Goal: Task Accomplishment & Management: Complete application form

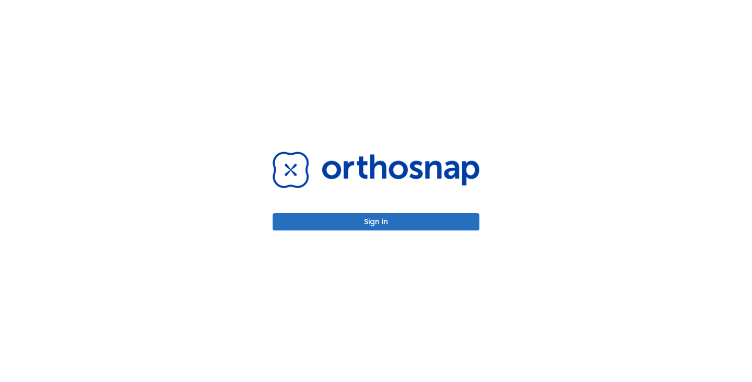
click at [374, 222] on button "Sign in" at bounding box center [376, 221] width 207 height 17
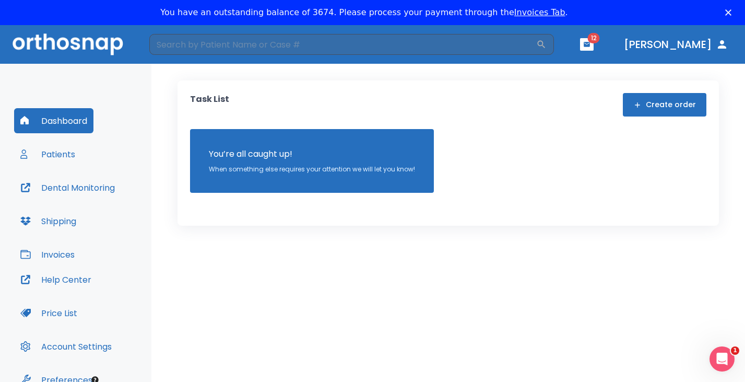
click at [669, 108] on button "Create order" at bounding box center [665, 104] width 84 height 23
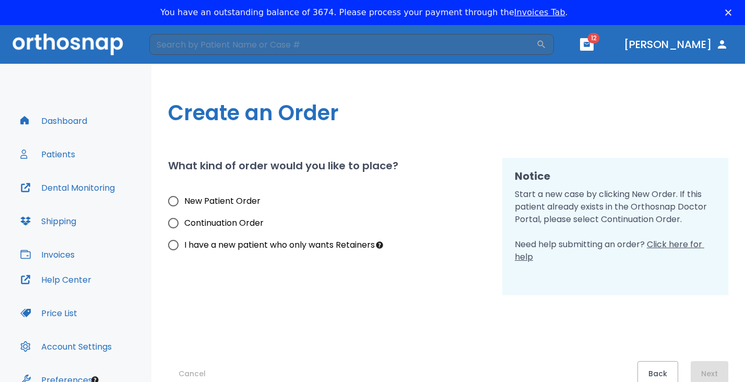
click at [192, 204] on span "New Patient Order" at bounding box center [222, 201] width 76 height 13
click at [184, 204] on input "New Patient Order" at bounding box center [173, 201] width 22 height 22
radio input "true"
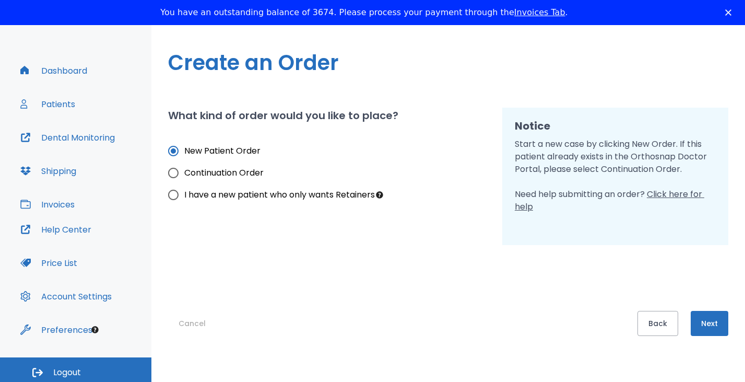
scroll to position [54, 0]
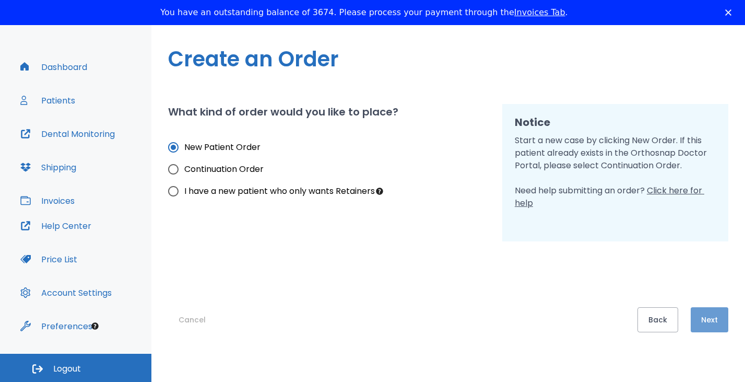
click at [721, 316] on button "Next" at bounding box center [710, 319] width 38 height 25
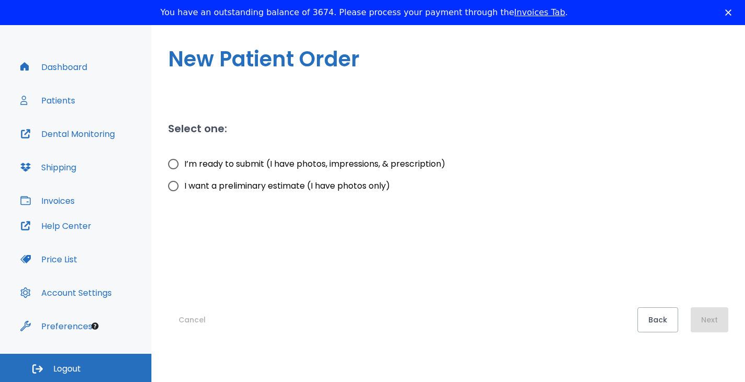
click at [253, 165] on span "I’m ready to submit (I have photos, impressions, & prescription)" at bounding box center [314, 164] width 261 height 13
click at [184, 165] on input "I’m ready to submit (I have photos, impressions, & prescription)" at bounding box center [173, 164] width 22 height 22
radio input "true"
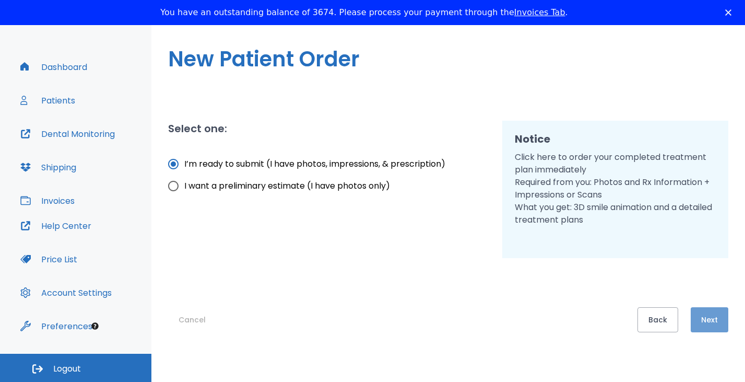
click at [720, 314] on button "Next" at bounding box center [710, 319] width 38 height 25
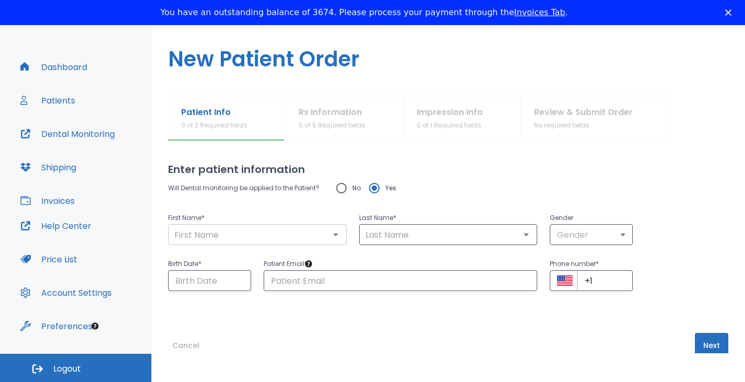
click at [277, 238] on input "text" at bounding box center [257, 234] width 172 height 15
click at [277, 238] on input "[PERSON_NAME]" at bounding box center [257, 234] width 172 height 15
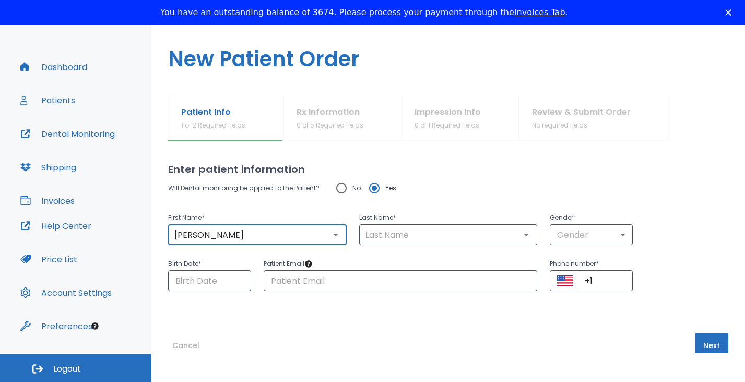
click at [277, 238] on input "[PERSON_NAME]" at bounding box center [257, 234] width 172 height 15
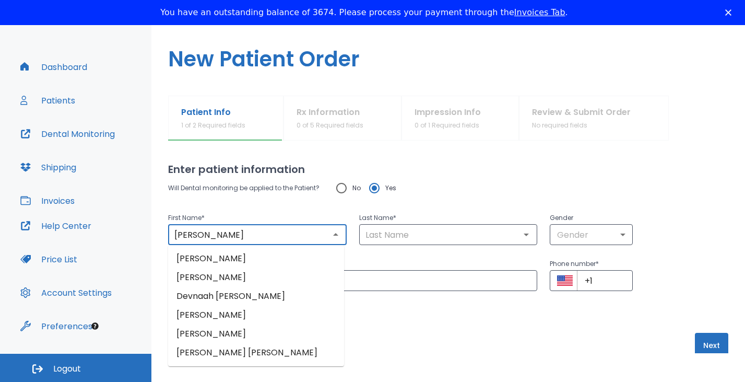
type input "[PERSON_NAME]"
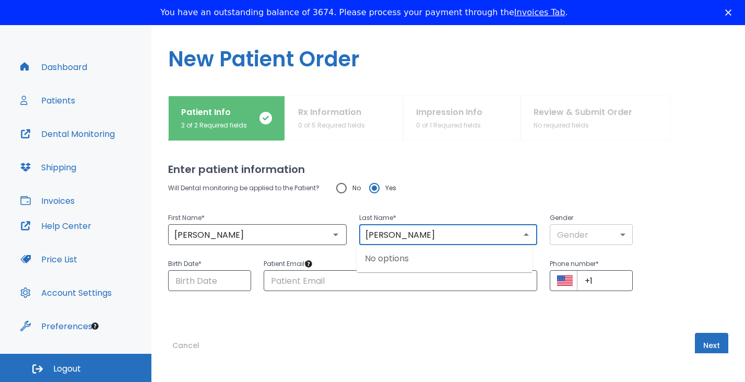
type input "[PERSON_NAME]"
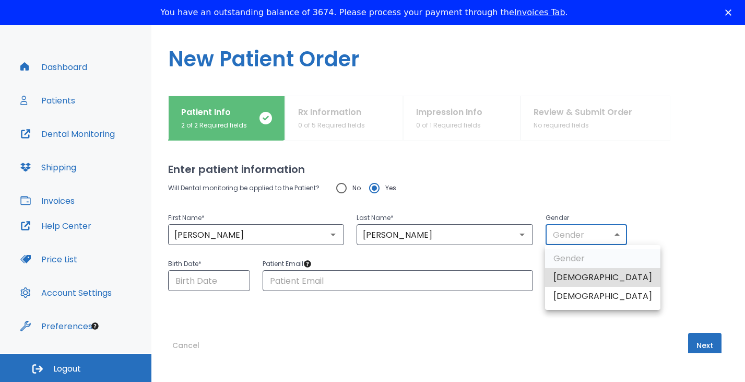
click at [601, 237] on body "​ 12 [PERSON_NAME] Dashboard Patients Dental Monitoring Shipping Invoices Help …" at bounding box center [372, 162] width 745 height 382
click at [576, 281] on li "[DEMOGRAPHIC_DATA]" at bounding box center [602, 277] width 115 height 19
type input "1"
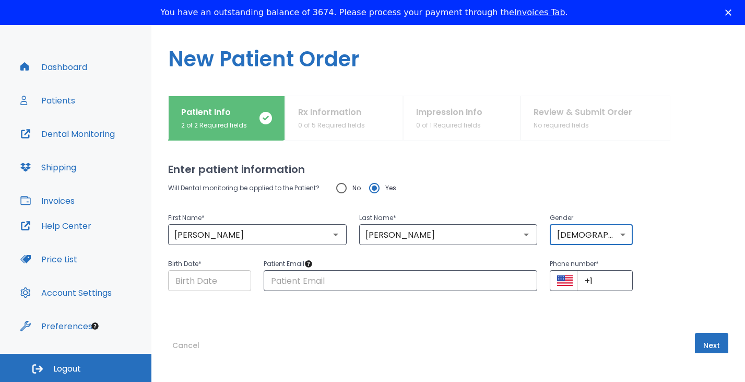
click at [191, 288] on div "Enter patient information Will Dental monitoring be applied to the Patient? No …" at bounding box center [448, 246] width 560 height 212
click at [193, 286] on input "Choose date" at bounding box center [209, 280] width 83 height 21
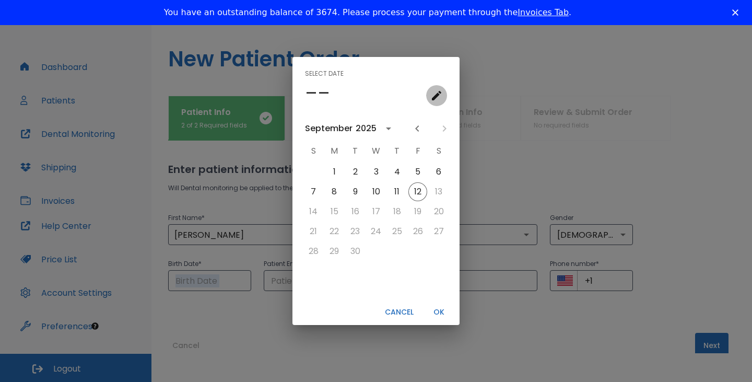
click at [433, 95] on icon "calendar view is open, go to text input view" at bounding box center [436, 95] width 13 height 13
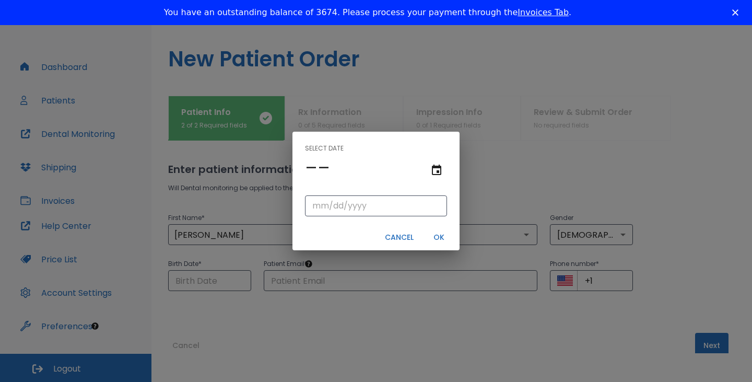
click at [434, 95] on div "Select date –– ​ Cancel OK" at bounding box center [376, 191] width 752 height 382
type input "[DATE]"
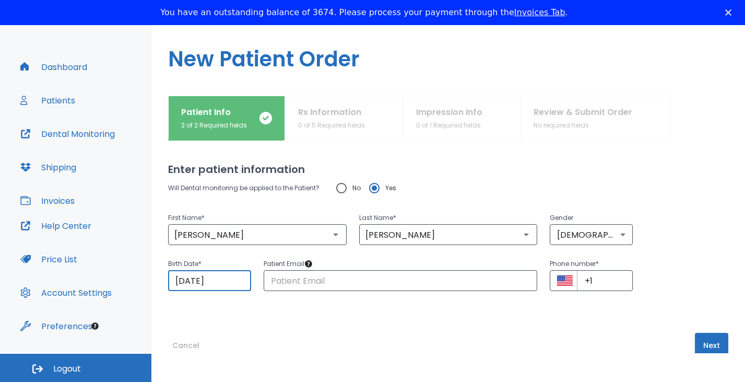
click at [232, 281] on input "[DATE]" at bounding box center [209, 280] width 83 height 21
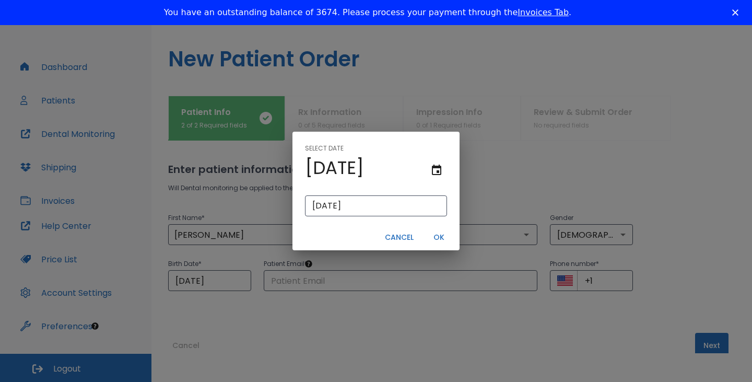
click at [232, 280] on div "Select date [DATE] [DATE] ​ Cancel OK" at bounding box center [376, 191] width 752 height 382
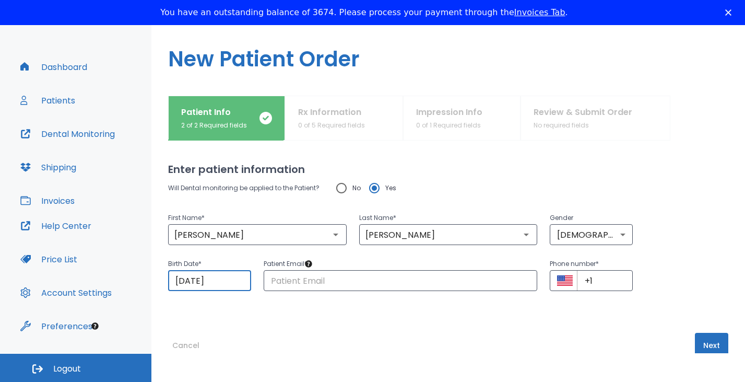
click at [212, 281] on input "[DATE]" at bounding box center [209, 280] width 83 height 21
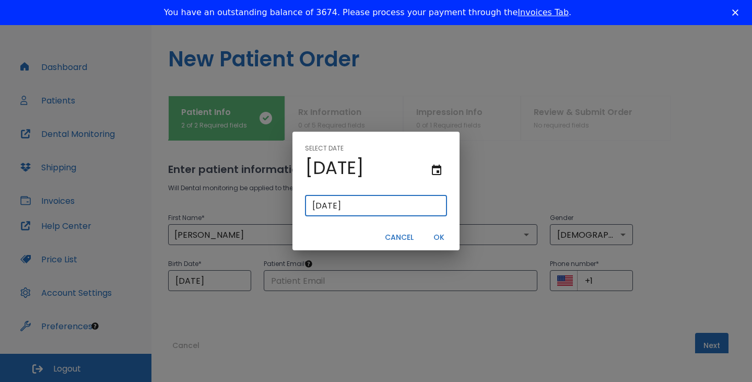
drag, startPoint x: 373, startPoint y: 206, endPoint x: 287, endPoint y: 215, distance: 86.5
click at [287, 215] on div "Select date [DATE] [DATE] ​ Cancel OK" at bounding box center [376, 191] width 752 height 382
paste input "[DATE]"
type input "[DATE]"
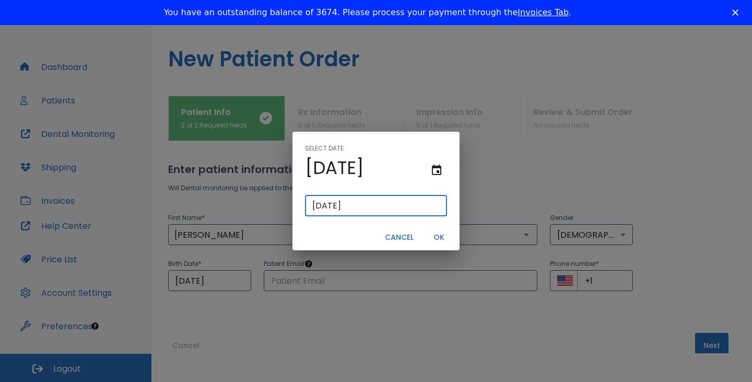
click at [440, 237] on button "OK" at bounding box center [438, 237] width 33 height 17
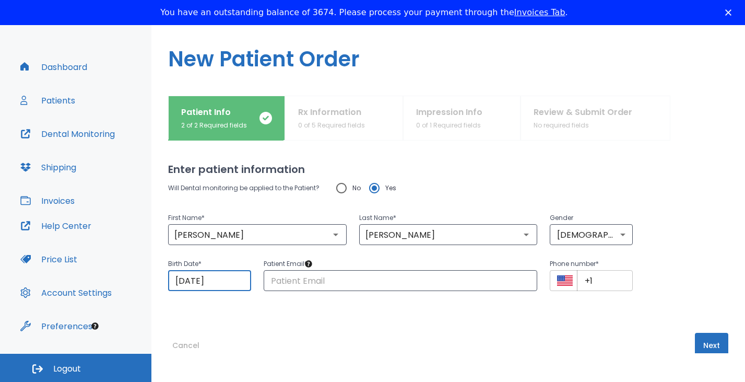
click at [606, 278] on input "+1" at bounding box center [605, 280] width 56 height 21
paste input "[PHONE_NUMBER]"
type input "[PHONE_NUMBER]"
click at [561, 318] on div "Enter patient information Will Dental monitoring be applied to the Patient? No …" at bounding box center [448, 246] width 560 height 212
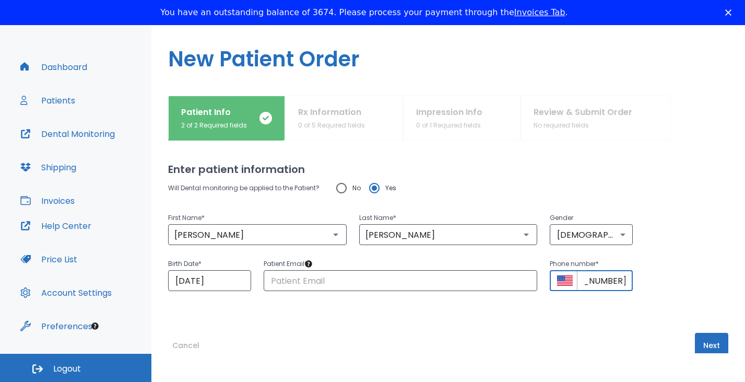
scroll to position [0, 0]
click at [364, 278] on input "text" at bounding box center [401, 280] width 274 height 21
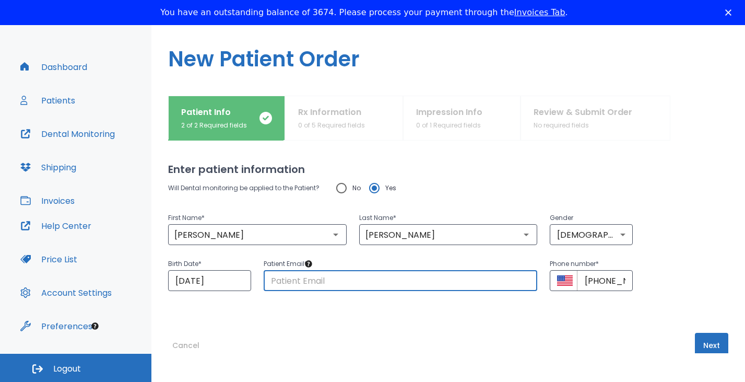
paste input "[EMAIL_ADDRESS][DOMAIN_NAME]"
type input "[EMAIL_ADDRESS][DOMAIN_NAME]"
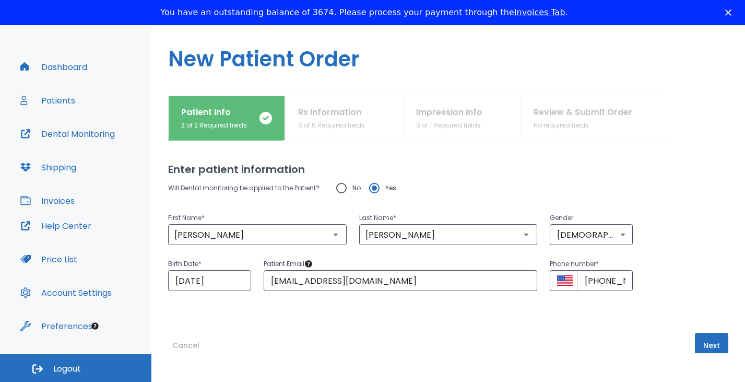
click at [425, 331] on div "Enter patient information Will Dental monitoring be applied to the Patient? No …" at bounding box center [448, 246] width 560 height 212
click at [710, 338] on button "Next" at bounding box center [711, 345] width 33 height 25
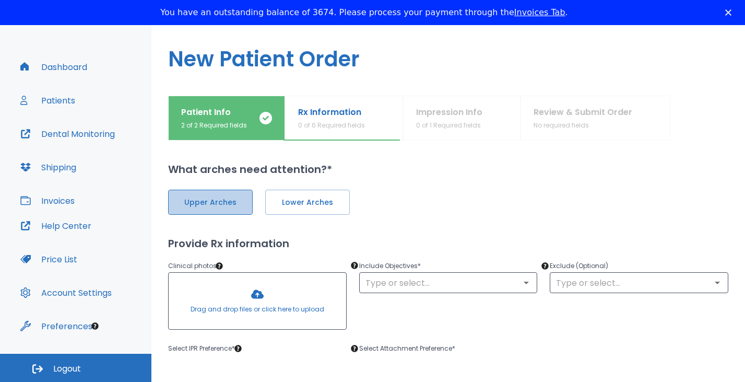
click at [200, 204] on span "Upper Arches" at bounding box center [210, 202] width 63 height 11
click at [305, 195] on button "Lower Arches" at bounding box center [306, 201] width 85 height 25
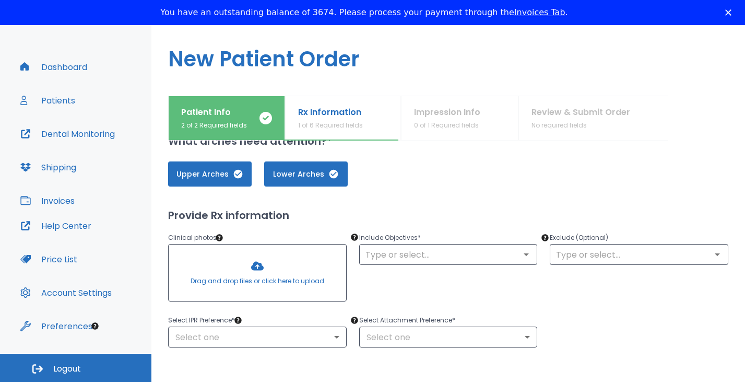
scroll to position [43, 0]
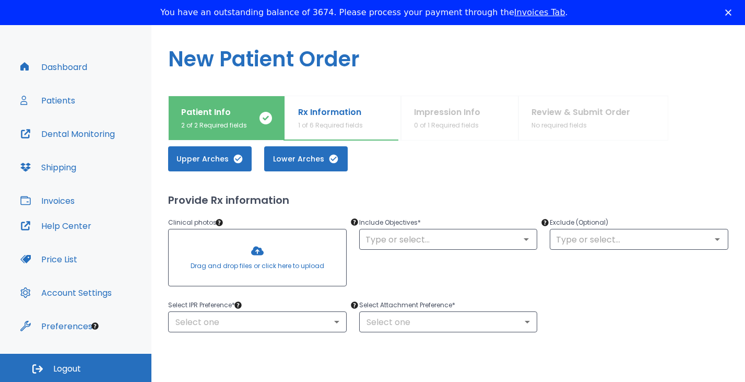
click at [235, 262] on div at bounding box center [257, 257] width 177 height 56
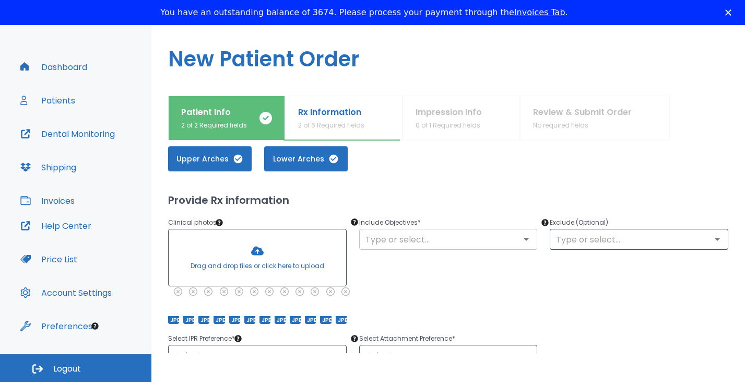
click at [459, 233] on input "text" at bounding box center [448, 239] width 172 height 15
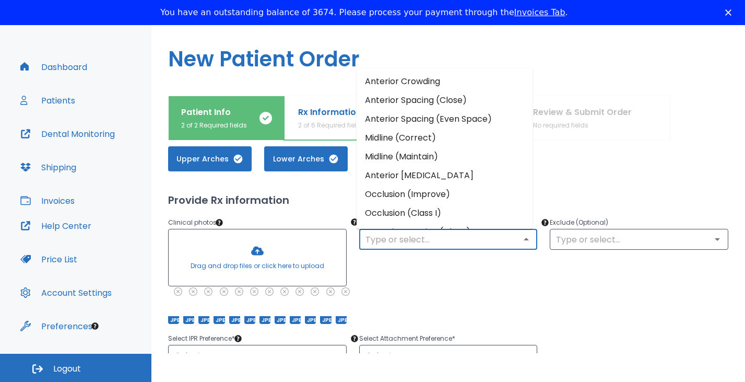
click at [468, 82] on li "Anterior Crowding" at bounding box center [445, 81] width 176 height 19
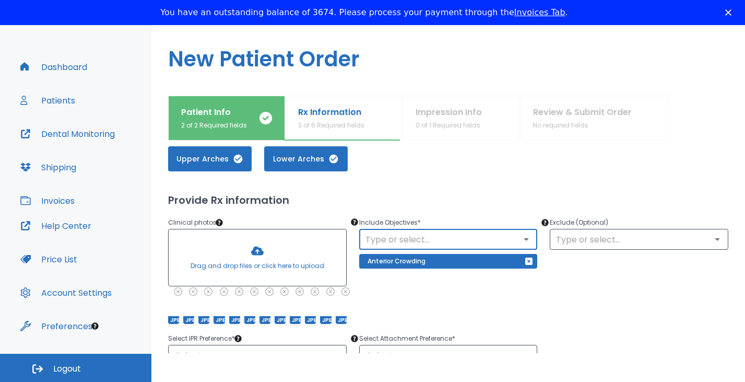
click at [471, 240] on input "text" at bounding box center [448, 239] width 172 height 15
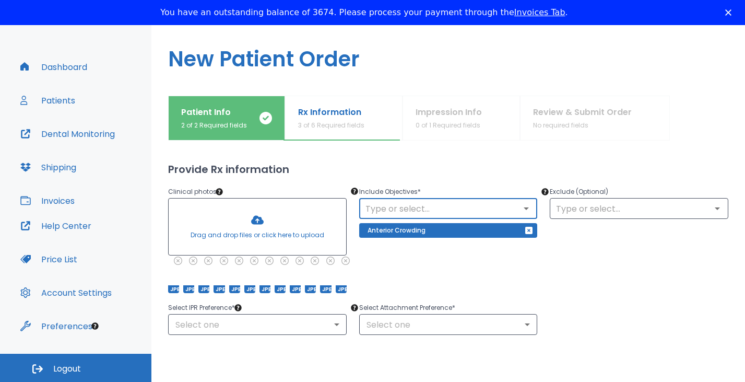
scroll to position [87, 0]
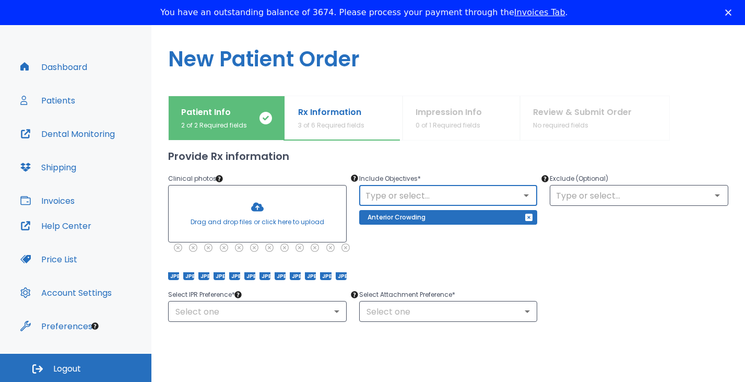
click at [447, 194] on input "text" at bounding box center [448, 195] width 172 height 15
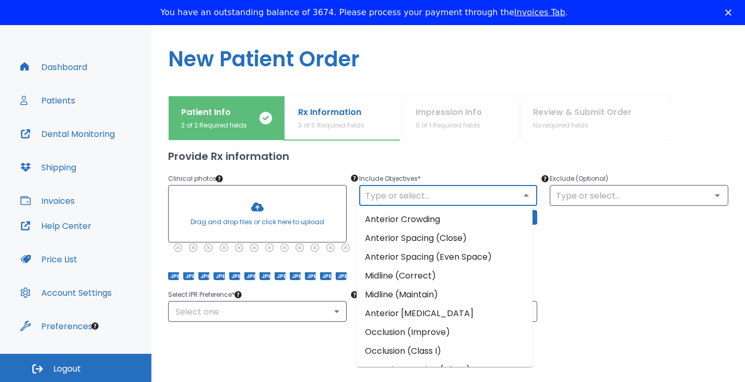
click at [435, 329] on li "Occlusion (Improve)" at bounding box center [445, 332] width 176 height 19
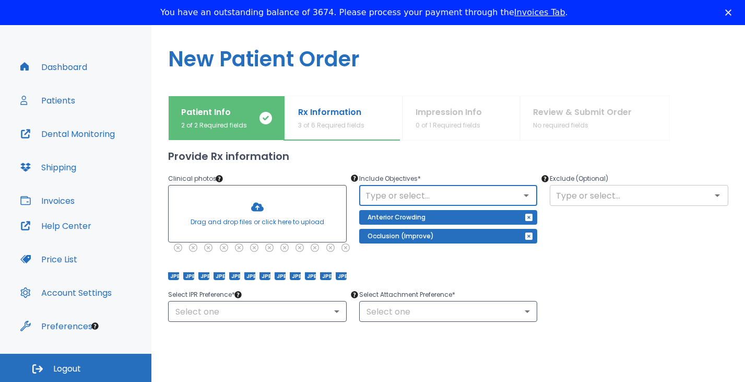
click at [597, 199] on input "text" at bounding box center [639, 195] width 172 height 15
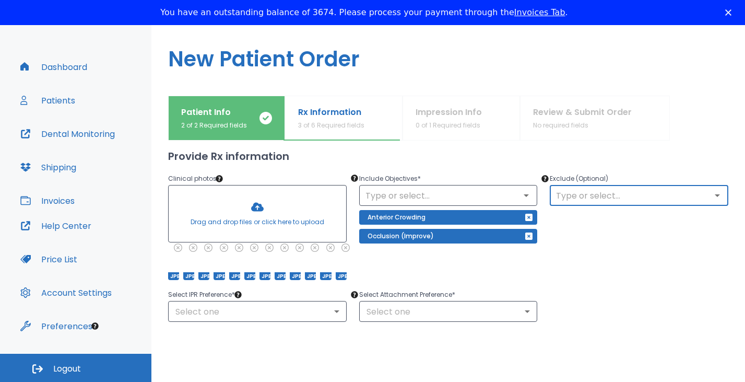
click at [470, 273] on div "Include Objectives * ​ Anterior Crowding Occlusion (Improve)" at bounding box center [442, 220] width 191 height 120
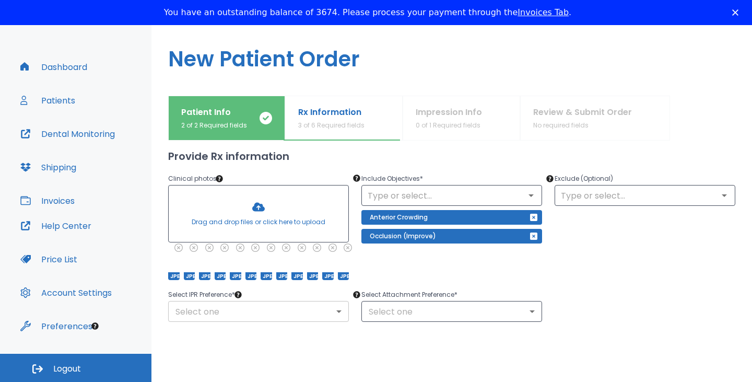
click at [262, 315] on body "​ 12 [PERSON_NAME] Dashboard Patients Dental Monitoring Shipping Invoices Help …" at bounding box center [376, 162] width 752 height 382
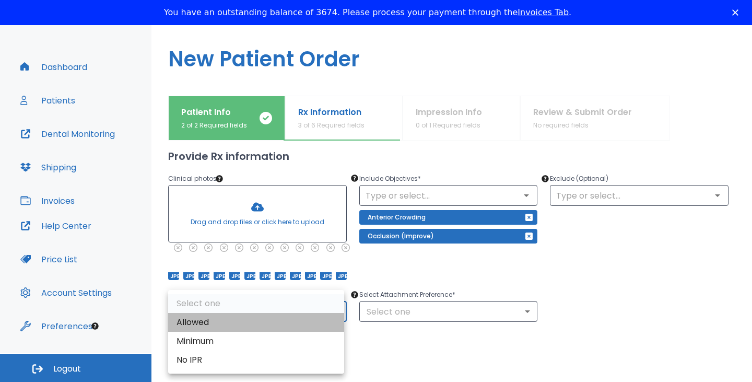
click at [217, 323] on li "Allowed" at bounding box center [256, 322] width 176 height 19
type input "1"
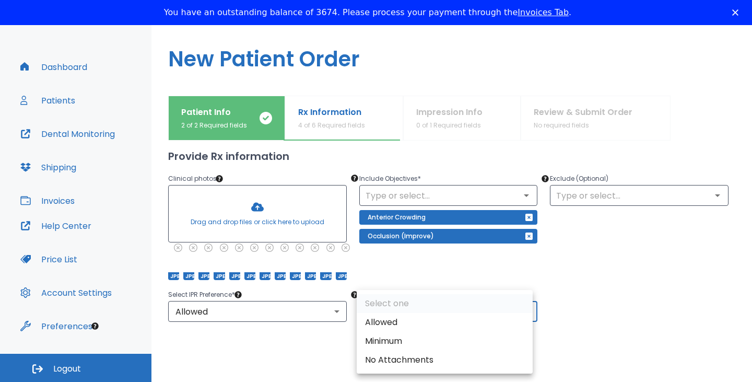
click at [439, 309] on body "​ 12 [PERSON_NAME] Dashboard Patients Dental Monitoring Shipping Invoices Help …" at bounding box center [376, 162] width 752 height 382
click at [387, 319] on li "Allowed" at bounding box center [445, 322] width 176 height 19
type input "1"
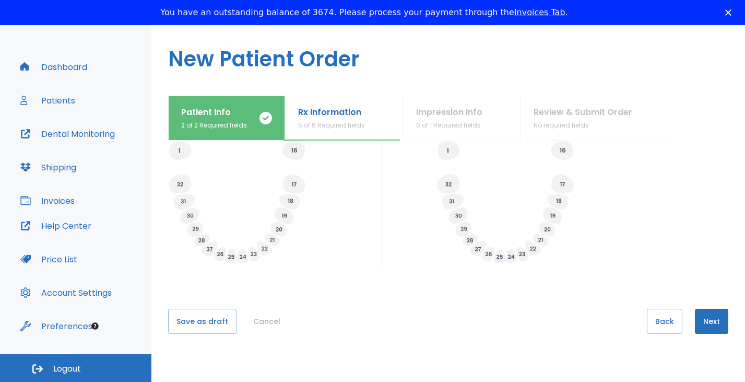
scroll to position [425, 0]
click at [697, 326] on button "Next" at bounding box center [711, 319] width 33 height 25
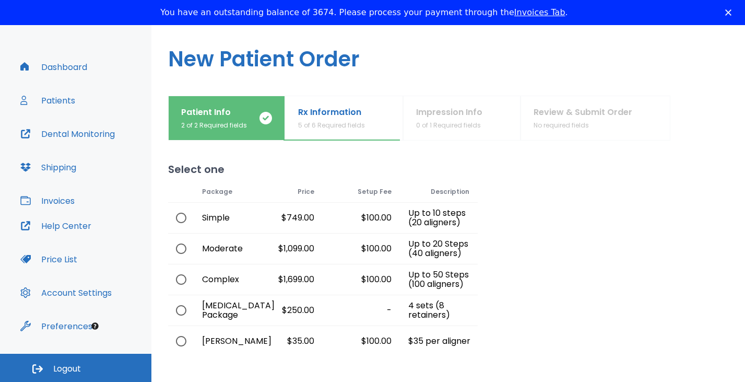
click at [177, 220] on input "radio" at bounding box center [181, 218] width 22 height 22
radio input "true"
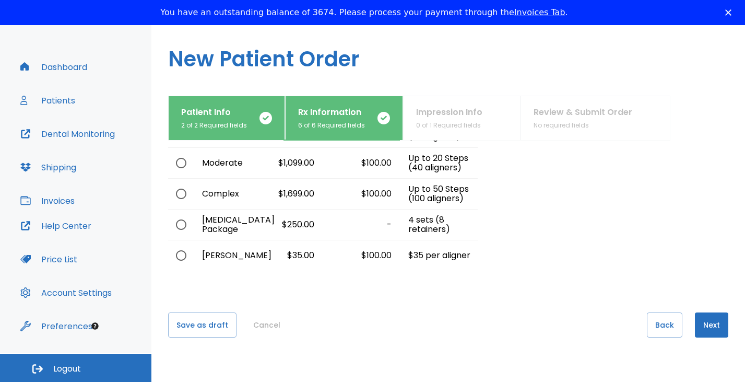
scroll to position [87, 0]
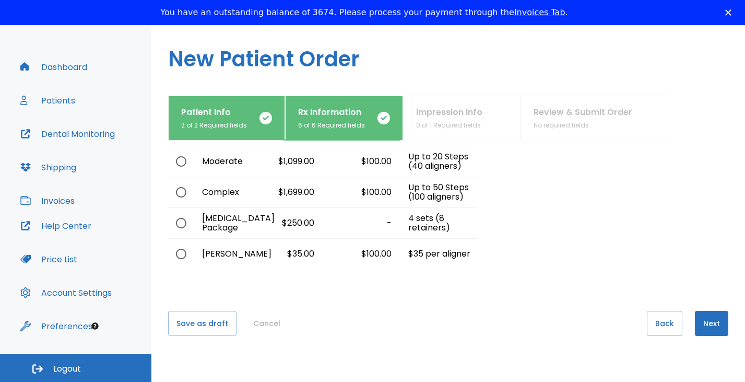
click at [699, 325] on button "Next" at bounding box center [711, 323] width 33 height 25
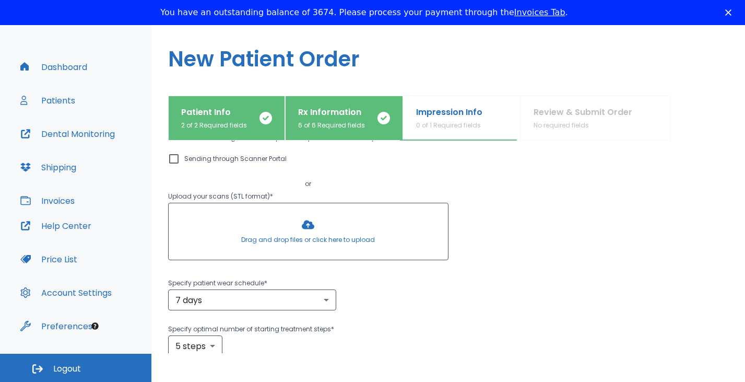
scroll to position [0, 0]
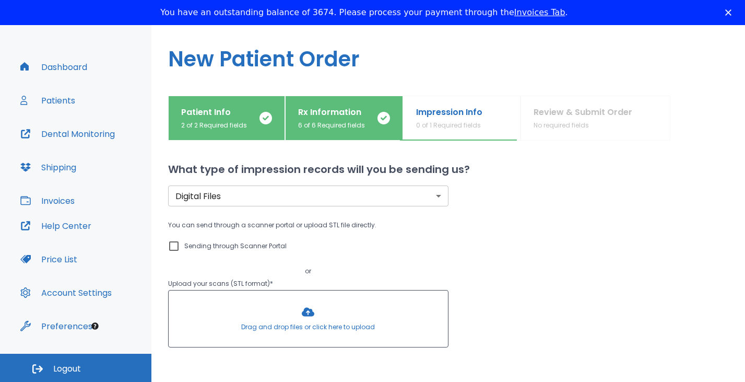
click at [315, 316] on div at bounding box center [308, 318] width 279 height 56
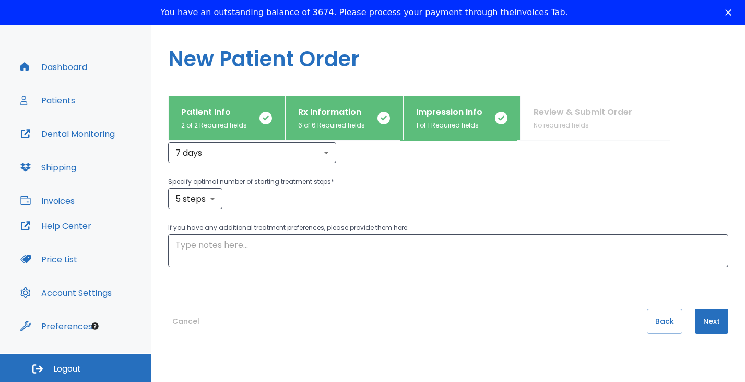
scroll to position [269, 0]
click at [707, 316] on button "Next" at bounding box center [711, 319] width 33 height 25
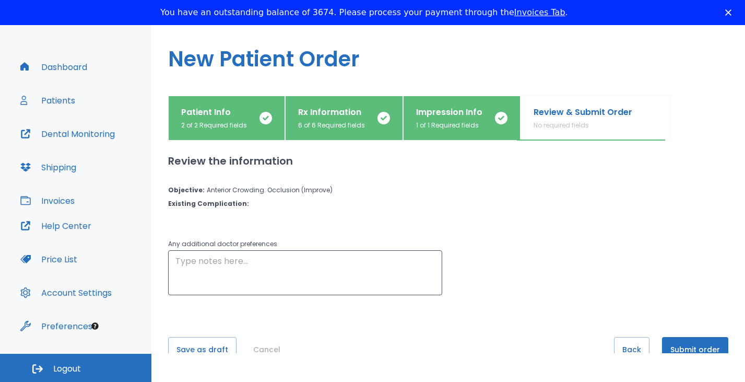
scroll to position [30, 0]
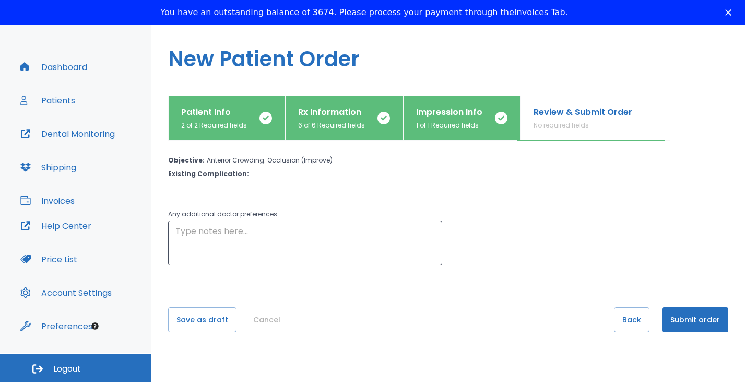
click at [706, 319] on button "Submit order" at bounding box center [695, 319] width 66 height 25
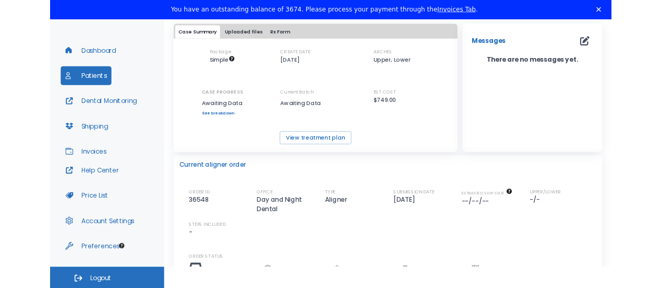
scroll to position [5, 0]
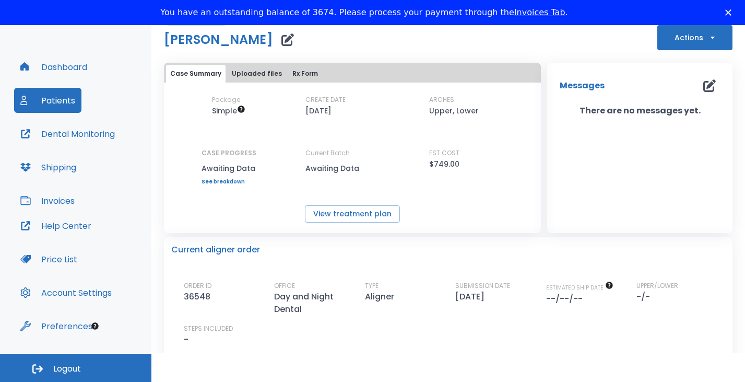
click at [516, 14] on link "Invoices Tab" at bounding box center [539, 12] width 51 height 10
